Goal: Information Seeking & Learning: Learn about a topic

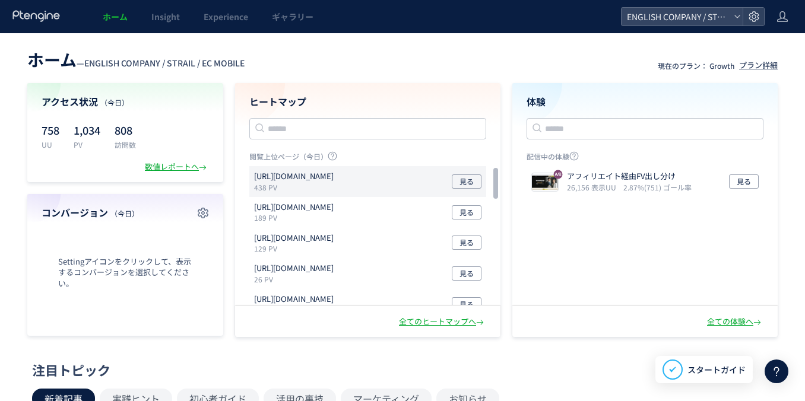
click at [306, 191] on p "438 PV" at bounding box center [296, 187] width 84 height 10
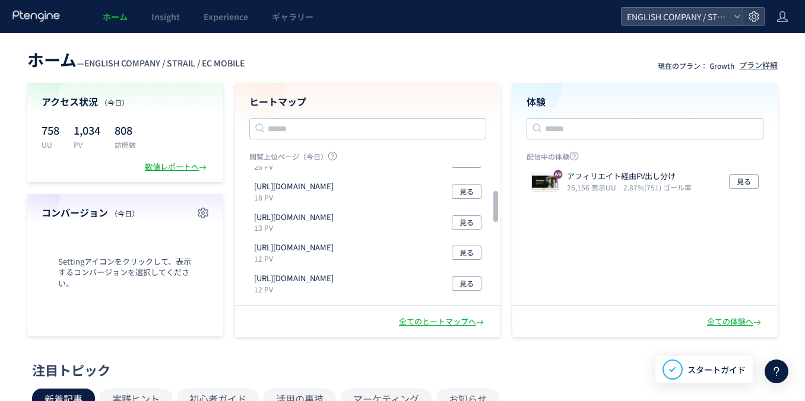
scroll to position [115, 0]
click at [396, 132] on input "text" at bounding box center [367, 128] width 237 height 21
type input "*"
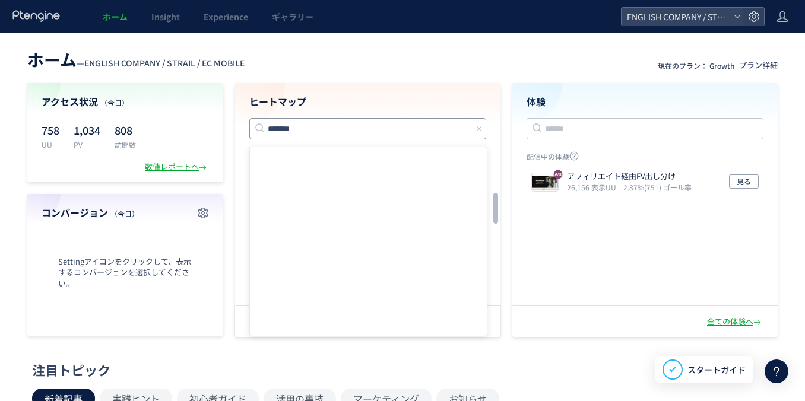
type input "*******"
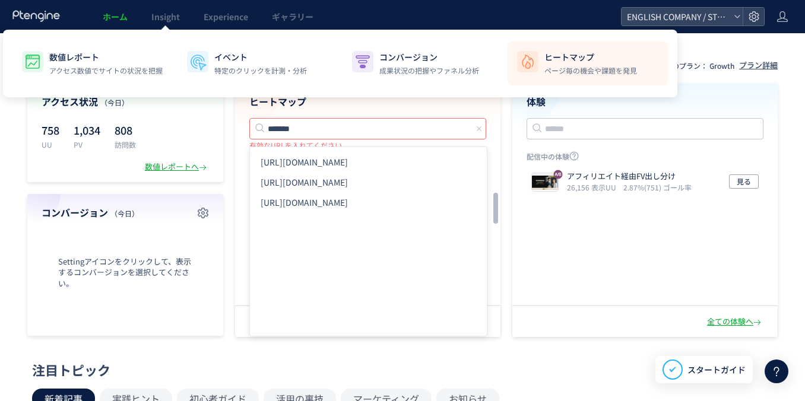
click at [567, 59] on p "ヒートマップ" at bounding box center [590, 57] width 93 height 12
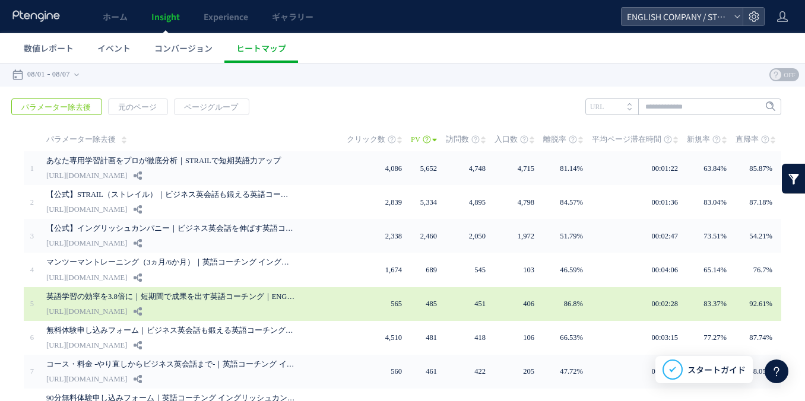
click at [347, 307] on td at bounding box center [338, 304] width 17 height 34
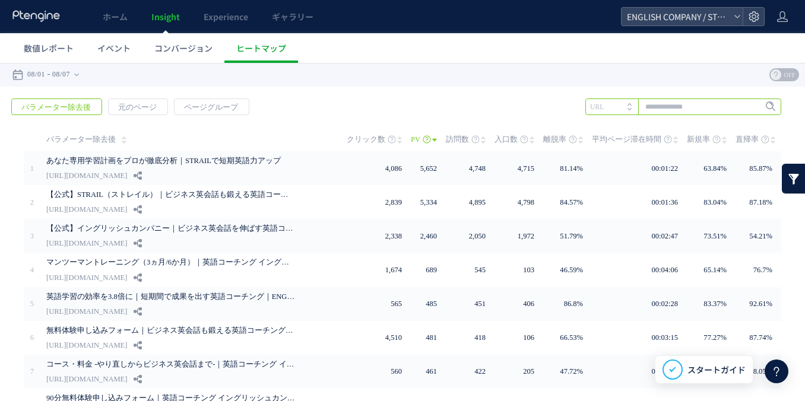
click at [716, 104] on input "text" at bounding box center [683, 107] width 196 height 17
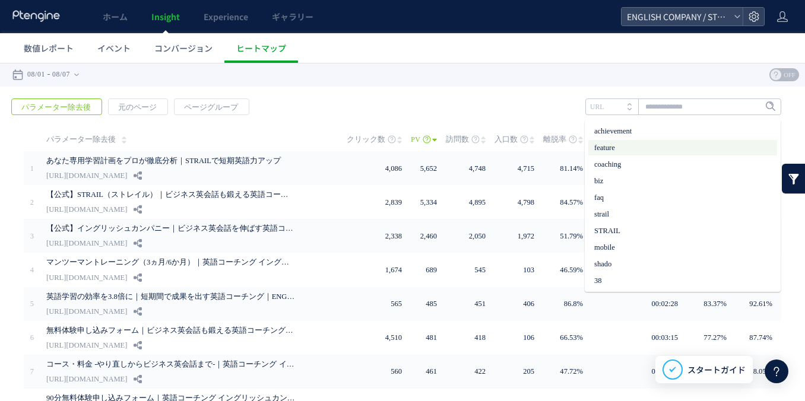
click at [682, 152] on li "feature" at bounding box center [682, 147] width 189 height 15
type input "*******"
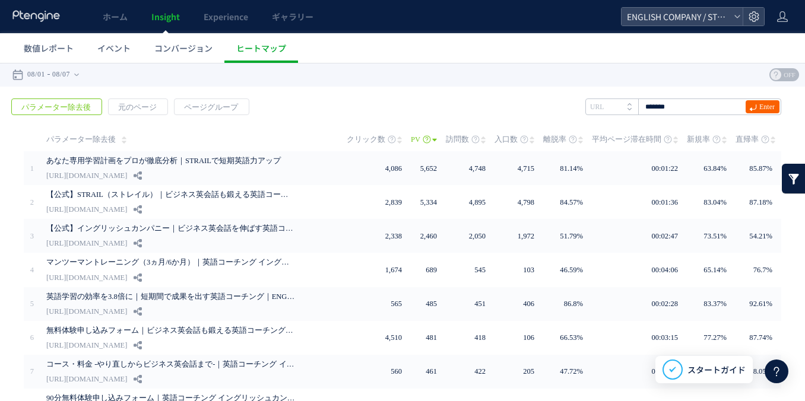
click at [771, 112] on span "Enter" at bounding box center [766, 106] width 15 height 13
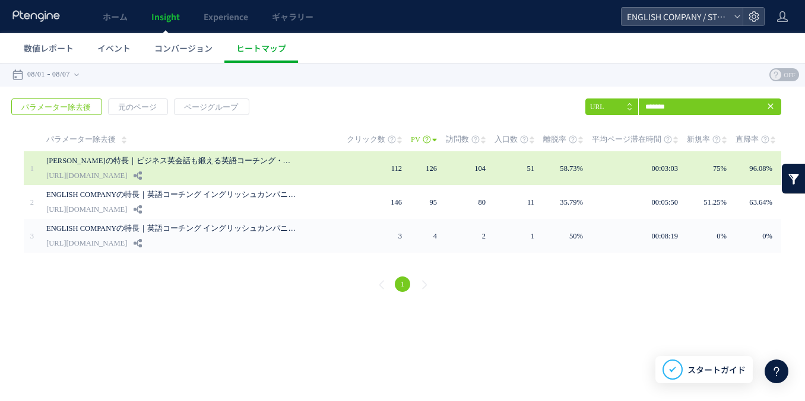
click at [294, 170] on div "STRAILの特長｜ビジネス英会話も鍛える英語コーチング・コンサルティング [URL][DOMAIN_NAME]" at bounding box center [188, 168] width 284 height 34
click at [0, 63] on div "ヒートマップを起動しています..." at bounding box center [0, 63] width 0 height 0
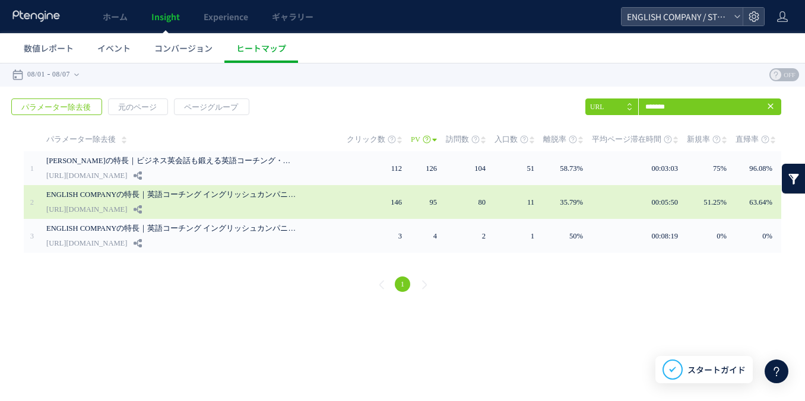
click at [112, 208] on link "[URL][DOMAIN_NAME]" at bounding box center [86, 209] width 81 height 14
click at [0, 63] on div "ヒートマップを起動しています..." at bounding box center [0, 63] width 0 height 0
